Goal: Task Accomplishment & Management: Use online tool/utility

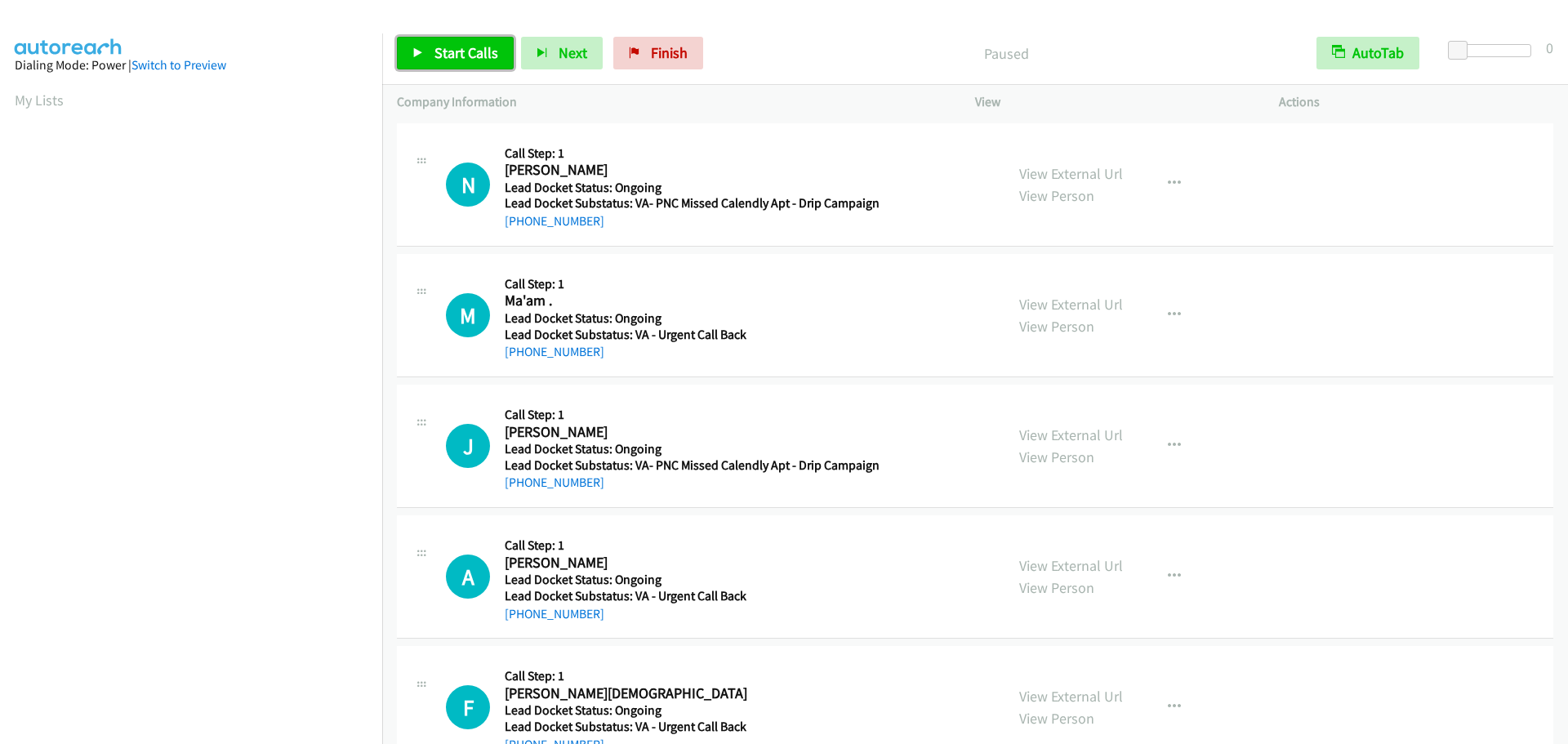
click at [460, 55] on span "Start Calls" at bounding box center [466, 53] width 64 height 18
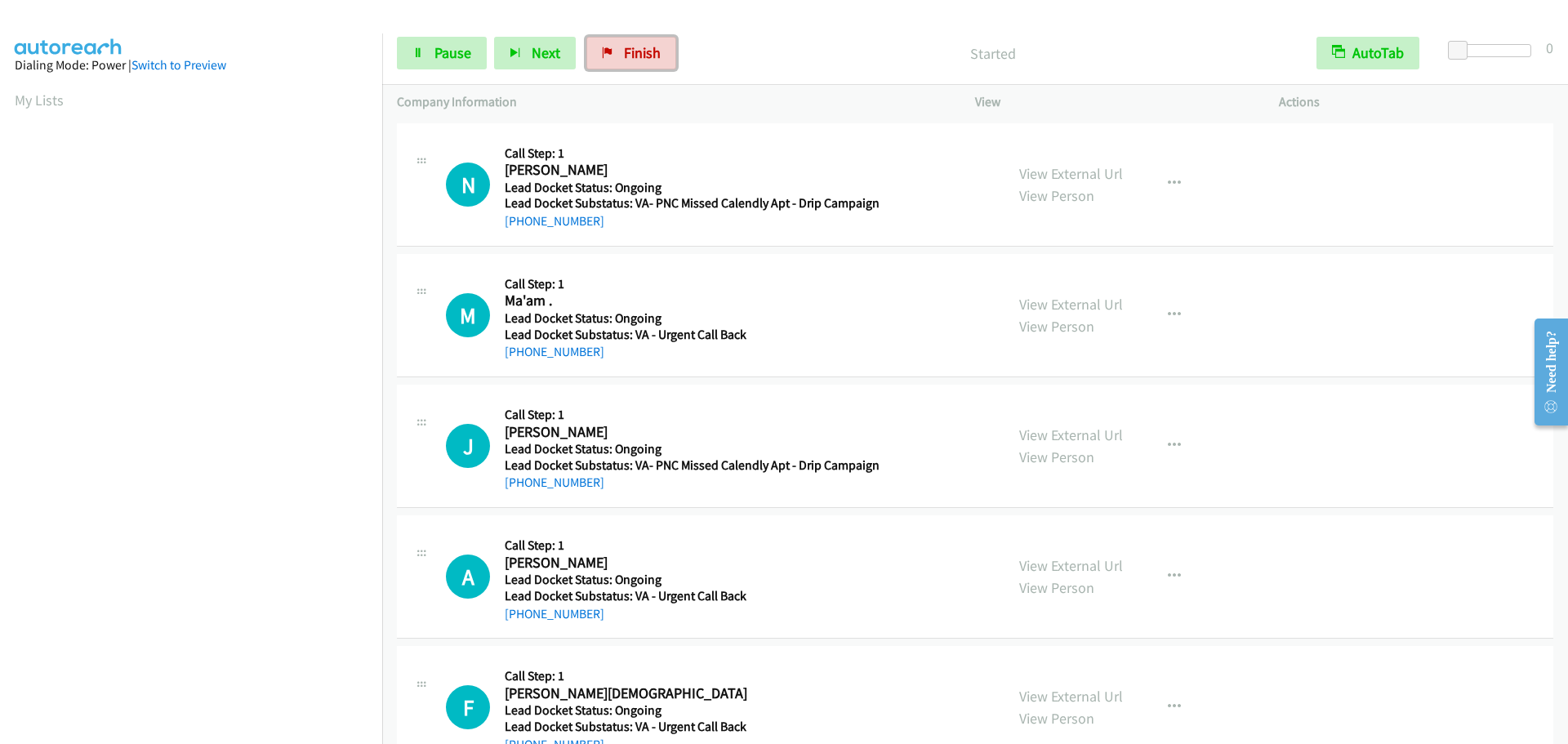
drag, startPoint x: 637, startPoint y: 46, endPoint x: 865, endPoint y: 62, distance: 228.6
click at [637, 46] on span "Finish" at bounding box center [643, 53] width 37 height 18
